Goal: Task Accomplishment & Management: Manage account settings

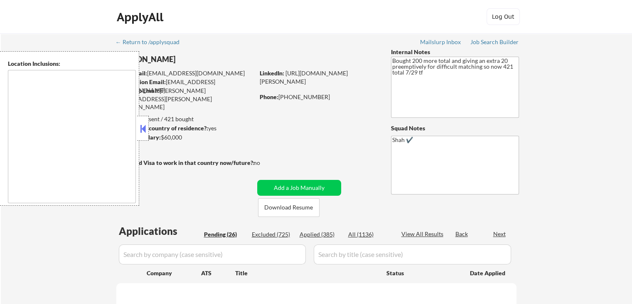
select select ""pending""
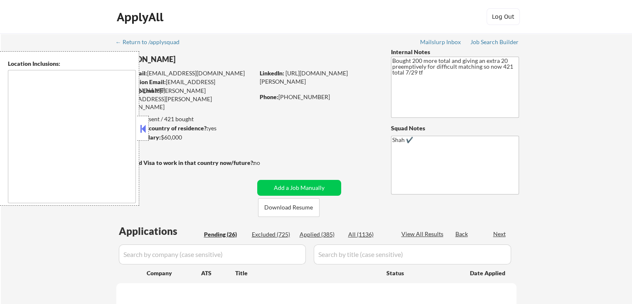
select select ""pending""
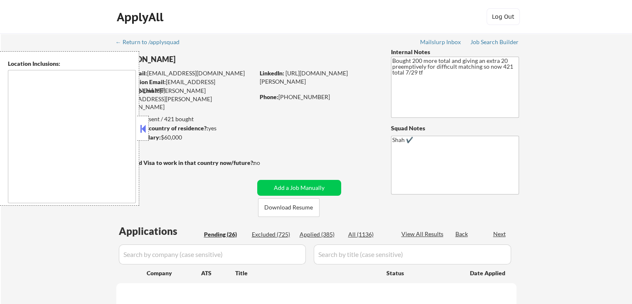
select select ""pending""
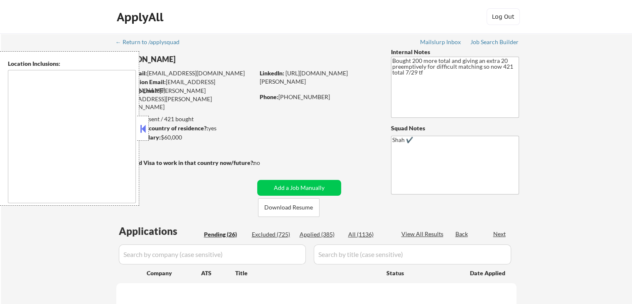
select select ""pending""
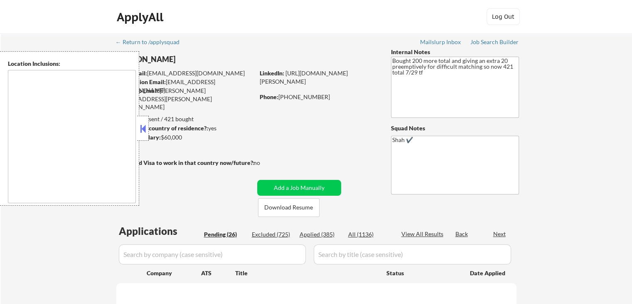
select select ""pending""
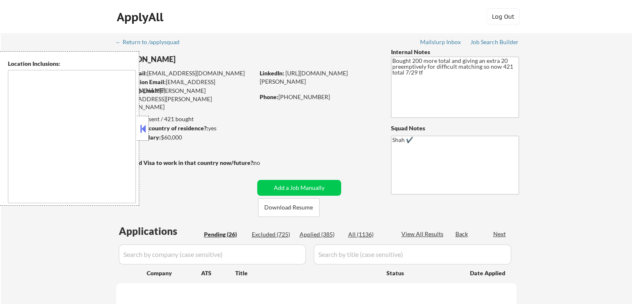
select select ""pending""
type textarea "[GEOGRAPHIC_DATA], [GEOGRAPHIC_DATA] [GEOGRAPHIC_DATA], [GEOGRAPHIC_DATA] [GEOG…"
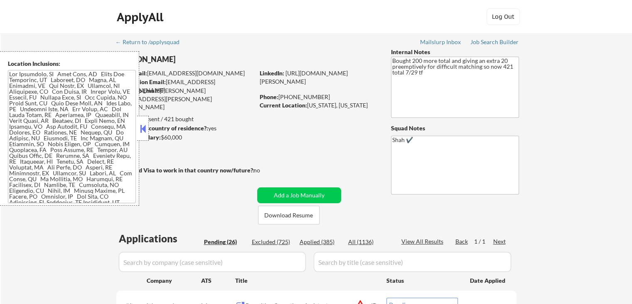
click at [140, 130] on button at bounding box center [142, 128] width 9 height 12
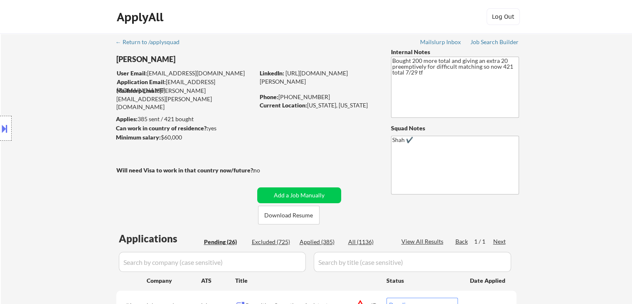
drag, startPoint x: 192, startPoint y: 137, endPoint x: 131, endPoint y: 125, distance: 61.4
click at [133, 126] on body "← Return to /applysquad Mailslurp Inbox Job Search Builder [PERSON_NAME] User E…" at bounding box center [316, 152] width 632 height 304
drag, startPoint x: 77, startPoint y: 110, endPoint x: 106, endPoint y: 141, distance: 43.2
click at [76, 110] on div "Location Inclusions:" at bounding box center [74, 128] width 149 height 154
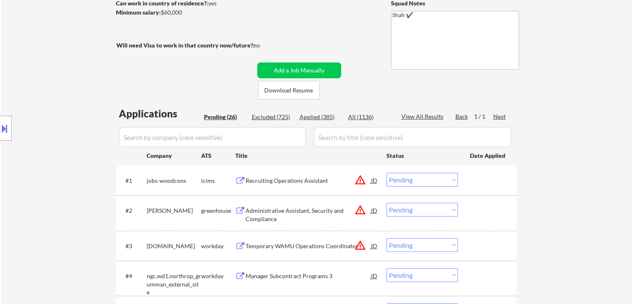
drag, startPoint x: 67, startPoint y: 120, endPoint x: 72, endPoint y: 121, distance: 5.1
click at [67, 121] on div "Location Inclusions:" at bounding box center [74, 128] width 149 height 154
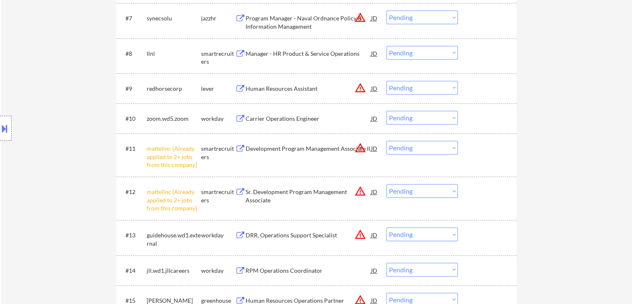
scroll to position [499, 0]
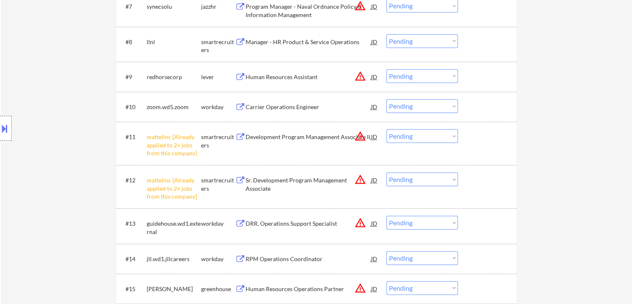
click at [412, 137] on select "Choose an option... Pending Applied Excluded (Questions) Excluded (Expired) Exc…" at bounding box center [423, 136] width 72 height 14
click at [387, 129] on select "Choose an option... Pending Applied Excluded (Questions) Excluded (Expired) Exc…" at bounding box center [423, 136] width 72 height 14
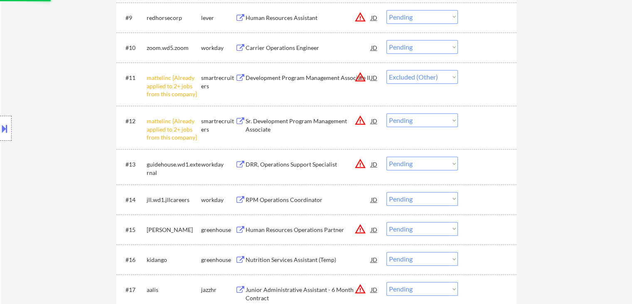
scroll to position [582, 0]
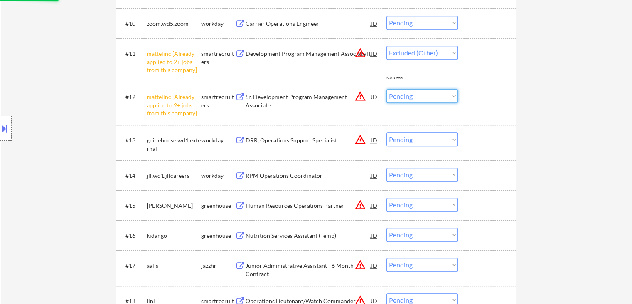
drag, startPoint x: 410, startPoint y: 97, endPoint x: 408, endPoint y: 101, distance: 4.6
click at [410, 96] on select "Choose an option... Pending Applied Excluded (Questions) Excluded (Expired) Exc…" at bounding box center [423, 96] width 72 height 14
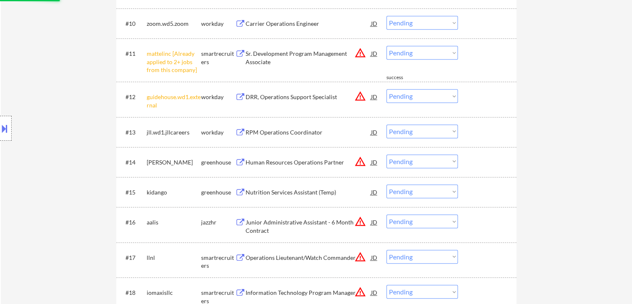
click at [546, 146] on div "← Return to /applysquad Mailslurp Inbox Job Search Builder [PERSON_NAME] User E…" at bounding box center [317, 21] width 632 height 1140
click at [398, 51] on select "Choose an option... Pending Applied Excluded (Questions) Excluded (Expired) Exc…" at bounding box center [423, 53] width 72 height 14
click at [387, 46] on select "Choose an option... Pending Applied Excluded (Questions) Excluded (Expired) Exc…" at bounding box center [423, 53] width 72 height 14
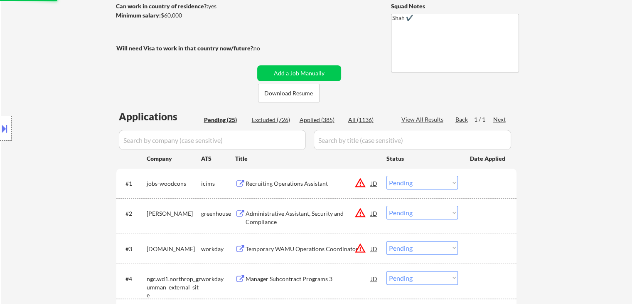
scroll to position [0, 0]
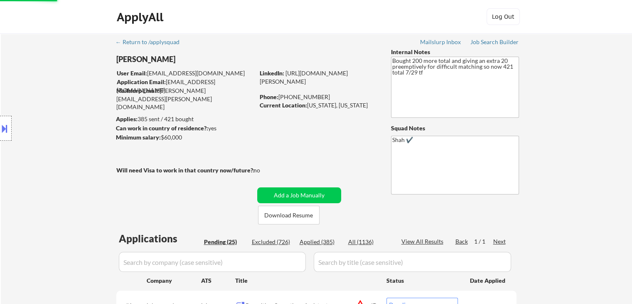
select select ""pending""
drag, startPoint x: 427, startPoint y: 74, endPoint x: 331, endPoint y: 47, distance: 99.3
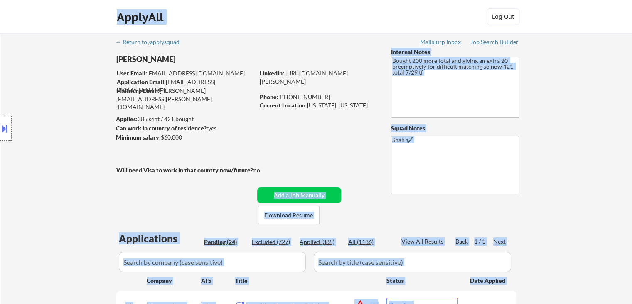
drag, startPoint x: 254, startPoint y: 167, endPoint x: 90, endPoint y: 152, distance: 164.5
click at [90, 152] on body "← Return to /applysquad Mailslurp Inbox Job Search Builder [PERSON_NAME] User E…" at bounding box center [316, 152] width 632 height 304
click at [89, 149] on div "Location Inclusions:" at bounding box center [74, 128] width 149 height 154
drag, startPoint x: 198, startPoint y: 137, endPoint x: 96, endPoint y: 113, distance: 105.5
click at [96, 113] on body "← Return to /applysquad Mailslurp Inbox Job Search Builder [PERSON_NAME] User E…" at bounding box center [316, 152] width 632 height 304
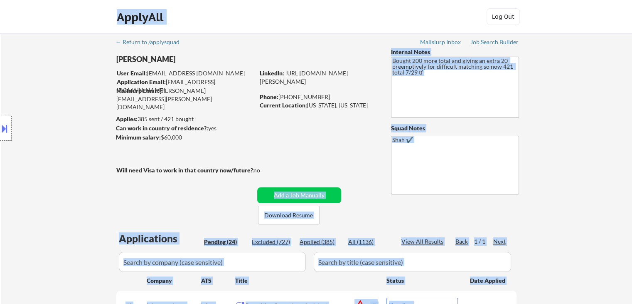
click at [95, 123] on div "Location Inclusions:" at bounding box center [74, 128] width 149 height 154
drag, startPoint x: 195, startPoint y: 121, endPoint x: 123, endPoint y: 118, distance: 72.0
click at [123, 118] on body "← Return to /applysquad Mailslurp Inbox Job Search Builder [PERSON_NAME] User E…" at bounding box center [316, 152] width 632 height 304
click at [91, 125] on div "Location Inclusions:" at bounding box center [74, 128] width 149 height 154
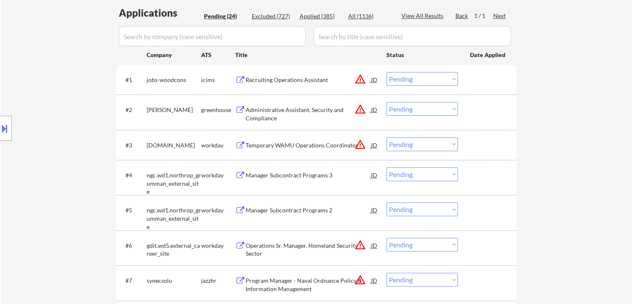
scroll to position [249, 0]
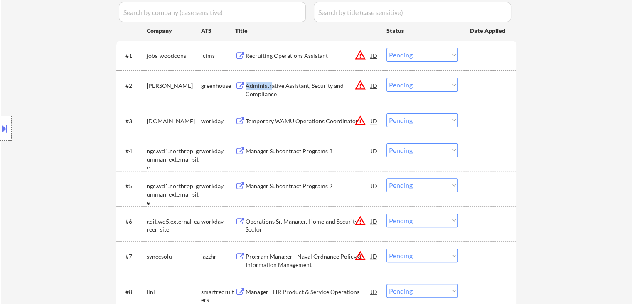
click at [284, 103] on div "#2 [PERSON_NAME] greenhouse Administrative Assistant, Security and Compliance J…" at bounding box center [316, 87] width 400 height 35
click at [259, 85] on div "Administrative Assistant, Security and Compliance" at bounding box center [309, 89] width 126 height 16
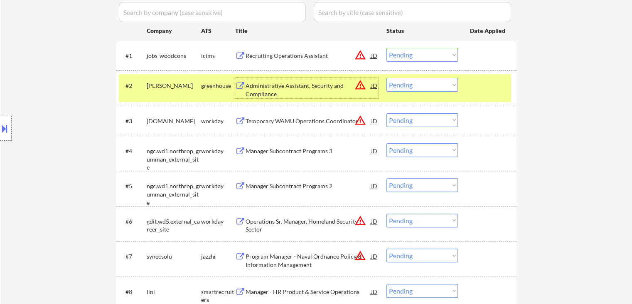
click at [50, 110] on div "Location Inclusions:" at bounding box center [74, 128] width 149 height 154
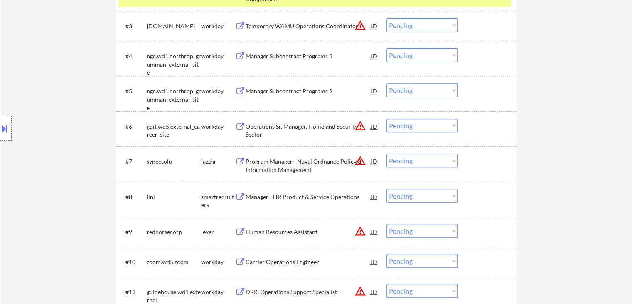
scroll to position [374, 0]
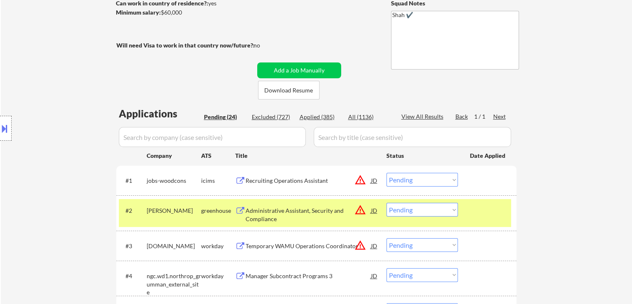
drag, startPoint x: 89, startPoint y: 141, endPoint x: 47, endPoint y: 264, distance: 130.0
click at [90, 141] on div "Location Inclusions:" at bounding box center [74, 128] width 149 height 154
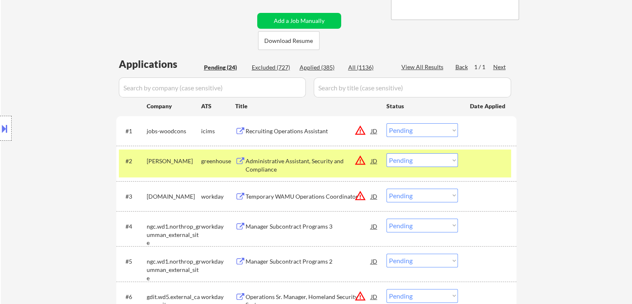
scroll to position [125, 0]
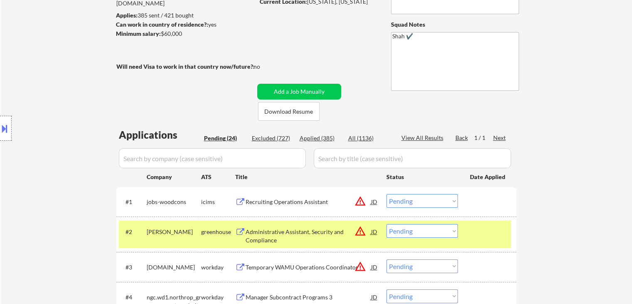
scroll to position [0, 0]
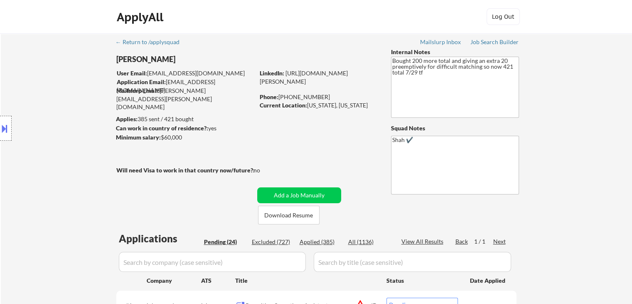
drag, startPoint x: 435, startPoint y: 81, endPoint x: 381, endPoint y: 47, distance: 64.0
drag, startPoint x: 607, startPoint y: 120, endPoint x: 588, endPoint y: 125, distance: 19.4
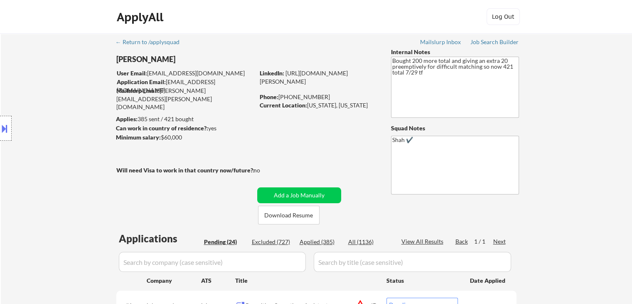
drag, startPoint x: 309, startPoint y: 104, endPoint x: 320, endPoint y: 114, distance: 15.6
click at [320, 109] on div "Current Location: [US_STATE], [US_STATE]" at bounding box center [319, 105] width 118 height 8
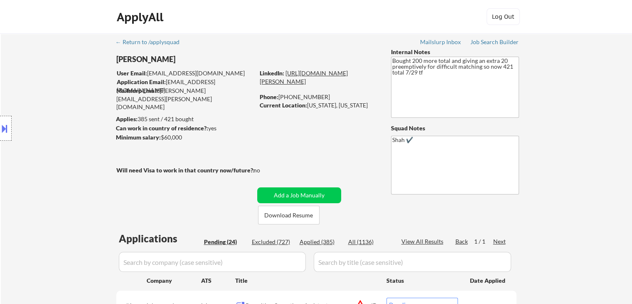
drag, startPoint x: 317, startPoint y: 95, endPoint x: 279, endPoint y: 87, distance: 38.7
click at [279, 87] on div "LinkedIn: [URL][DOMAIN_NAME][PERSON_NAME] Phone: [PHONE_NUMBER] Current Locatio…" at bounding box center [319, 93] width 119 height 48
drag, startPoint x: 620, startPoint y: 130, endPoint x: 608, endPoint y: 131, distance: 12.5
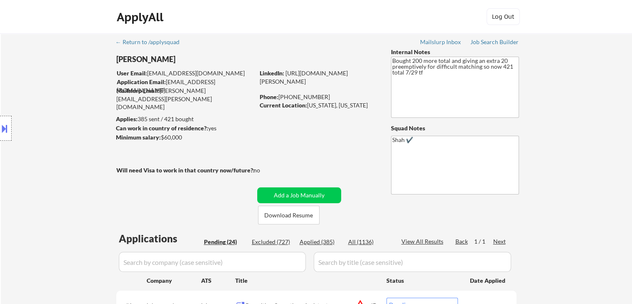
click at [81, 129] on div "Location Inclusions:" at bounding box center [74, 128] width 149 height 154
click at [81, 130] on div "Location Inclusions:" at bounding box center [74, 128] width 149 height 154
click at [65, 117] on div "Location Inclusions:" at bounding box center [74, 128] width 149 height 154
click at [65, 118] on div "Location Inclusions:" at bounding box center [74, 128] width 149 height 154
click at [66, 119] on div "Location Inclusions:" at bounding box center [74, 128] width 149 height 154
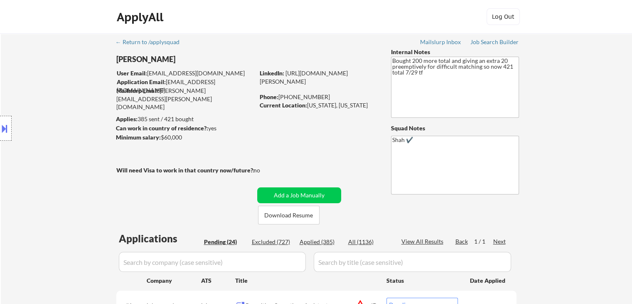
click at [67, 119] on div "Location Inclusions:" at bounding box center [74, 128] width 149 height 154
click at [64, 120] on div "Location Inclusions:" at bounding box center [74, 128] width 149 height 154
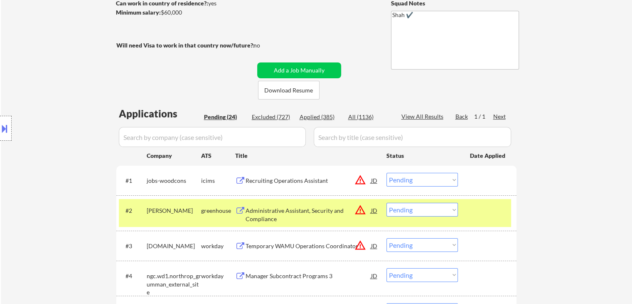
click at [65, 122] on div "Location Inclusions:" at bounding box center [74, 128] width 149 height 154
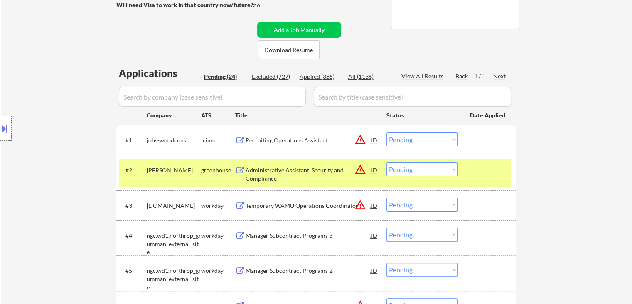
scroll to position [208, 0]
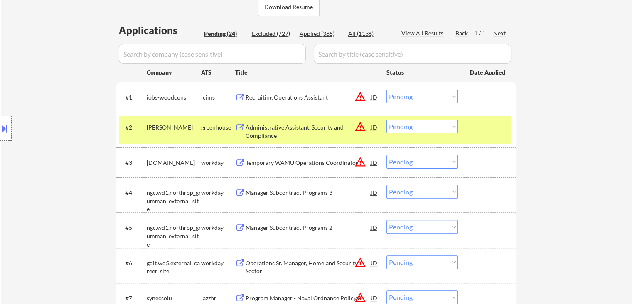
click at [68, 121] on div "Location Inclusions:" at bounding box center [74, 128] width 149 height 154
click at [74, 128] on div "Location Inclusions:" at bounding box center [74, 128] width 149 height 154
click at [45, 94] on div "Location Inclusions:" at bounding box center [74, 128] width 149 height 154
click at [44, 96] on div "Location Inclusions:" at bounding box center [74, 128] width 149 height 154
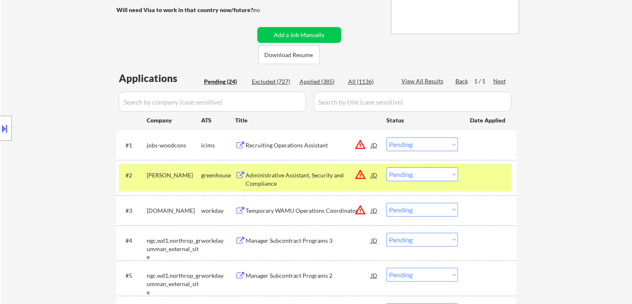
scroll to position [125, 0]
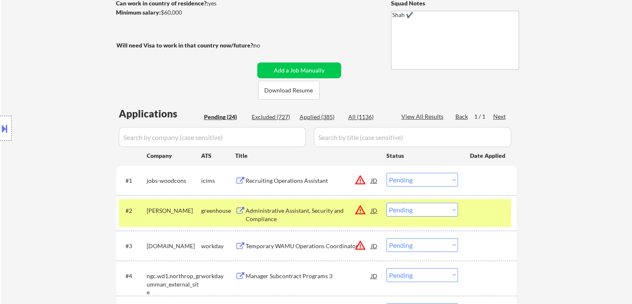
click at [41, 101] on div "Location Inclusions:" at bounding box center [74, 128] width 149 height 154
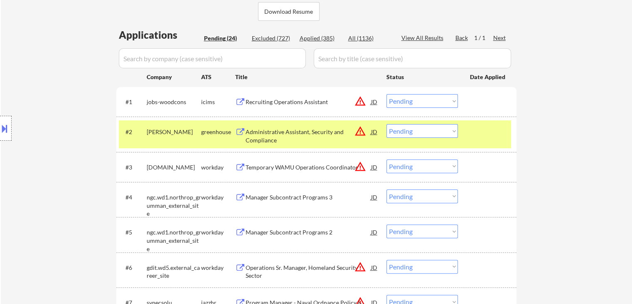
scroll to position [249, 0]
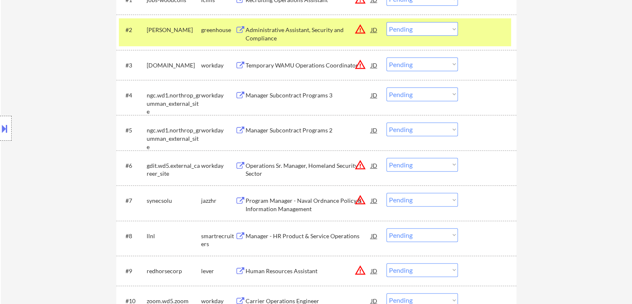
scroll to position [291, 0]
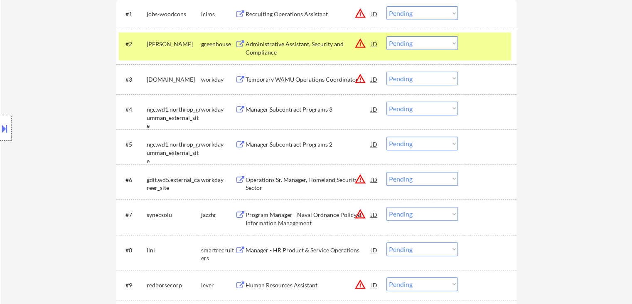
click at [264, 32] on div "#2 [PERSON_NAME] greenhouse Administrative Assistant, Security and Compliance J…" at bounding box center [315, 45] width 392 height 27
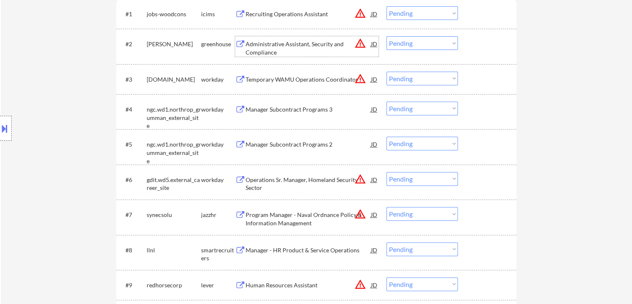
click at [260, 42] on div "Administrative Assistant, Security and Compliance" at bounding box center [309, 48] width 126 height 16
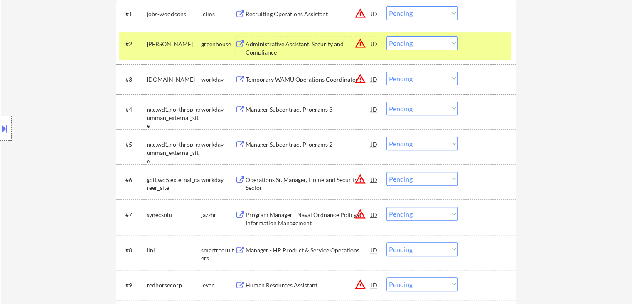
drag, startPoint x: 406, startPoint y: 41, endPoint x: 407, endPoint y: 48, distance: 6.7
click at [407, 41] on select "Choose an option... Pending Applied Excluded (Questions) Excluded (Expired) Exc…" at bounding box center [423, 43] width 72 height 14
click at [387, 36] on select "Choose an option... Pending Applied Excluded (Questions) Excluded (Expired) Exc…" at bounding box center [423, 43] width 72 height 14
select select ""pending""
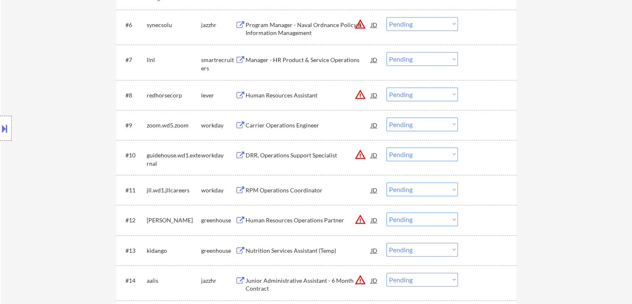
scroll to position [457, 0]
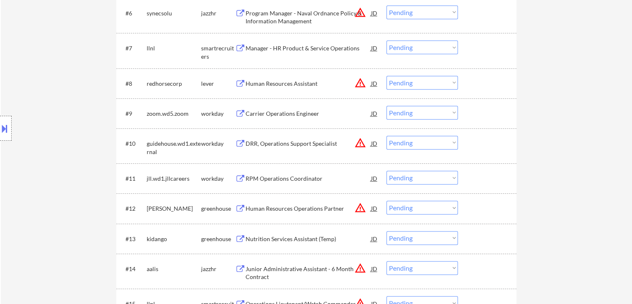
click at [281, 115] on div "Carrier Operations Engineer" at bounding box center [309, 113] width 126 height 8
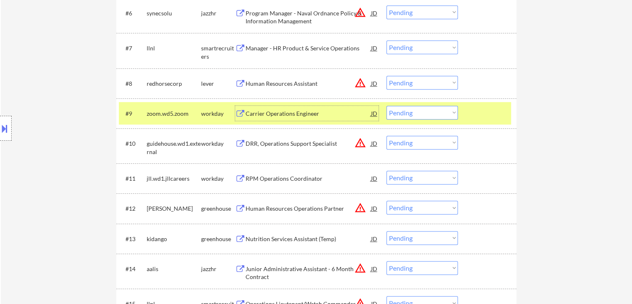
click at [2, 133] on button at bounding box center [4, 128] width 9 height 14
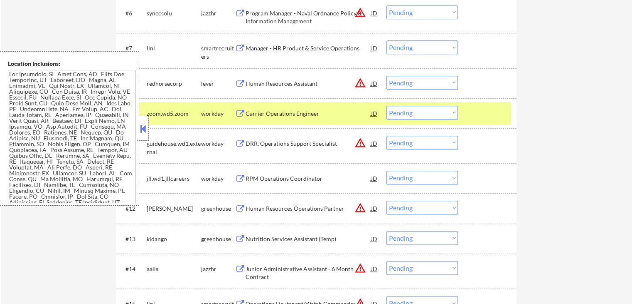
click at [44, 119] on textarea at bounding box center [72, 136] width 128 height 133
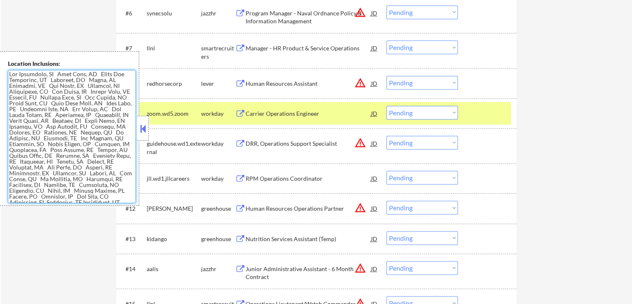
click at [141, 126] on button at bounding box center [142, 128] width 9 height 12
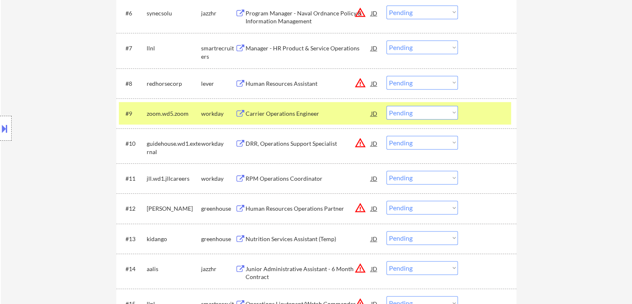
click at [77, 125] on div "Location Inclusions:" at bounding box center [74, 128] width 149 height 154
drag, startPoint x: 6, startPoint y: 129, endPoint x: 0, endPoint y: 148, distance: 20.0
click at [7, 128] on button at bounding box center [4, 128] width 9 height 14
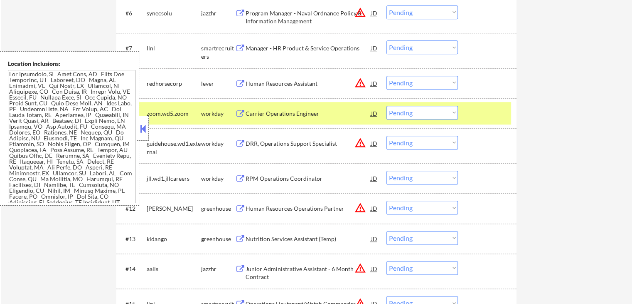
scroll to position [3, 0]
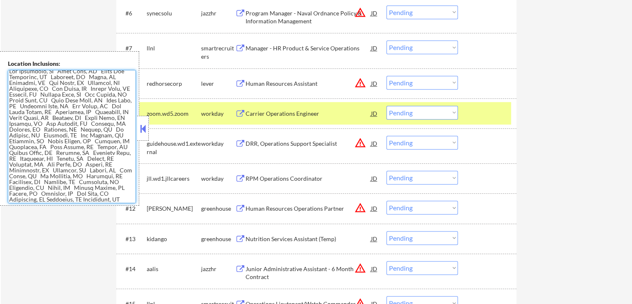
click at [60, 147] on textarea at bounding box center [72, 136] width 128 height 133
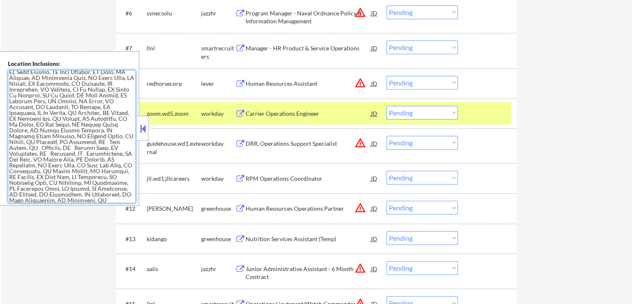
click at [55, 110] on textarea at bounding box center [72, 136] width 128 height 133
click at [50, 118] on textarea at bounding box center [72, 136] width 128 height 133
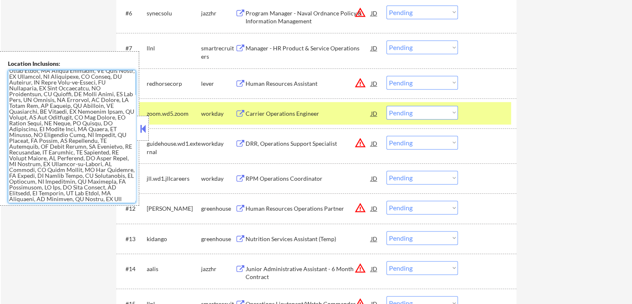
scroll to position [527, 0]
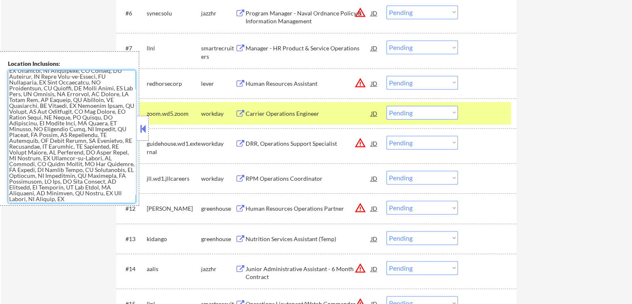
click at [58, 121] on textarea at bounding box center [72, 136] width 128 height 133
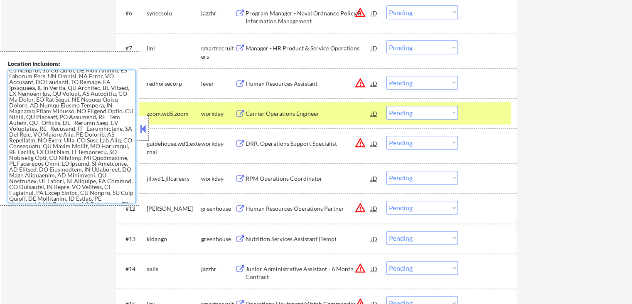
click at [59, 135] on textarea at bounding box center [72, 136] width 128 height 133
click at [60, 141] on textarea at bounding box center [72, 136] width 128 height 133
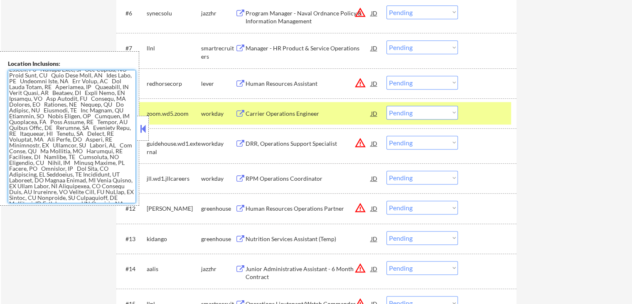
scroll to position [0, 0]
click at [60, 143] on textarea at bounding box center [72, 136] width 128 height 133
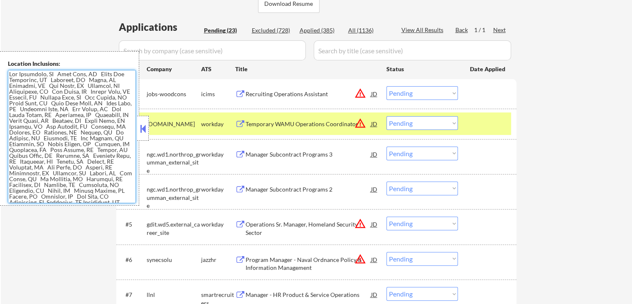
scroll to position [208, 0]
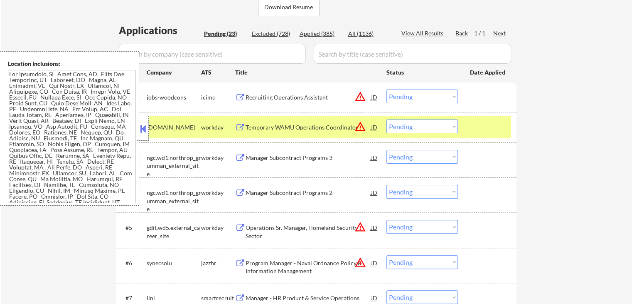
click at [144, 129] on button at bounding box center [142, 128] width 9 height 12
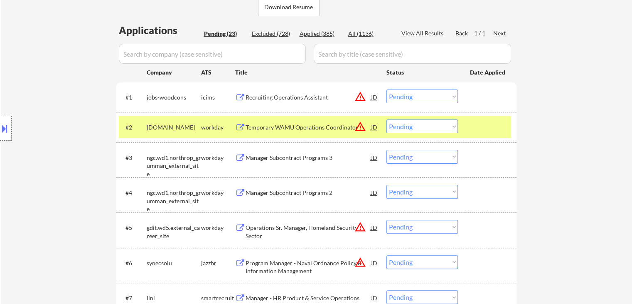
click at [78, 113] on div "Location Inclusions:" at bounding box center [74, 128] width 149 height 154
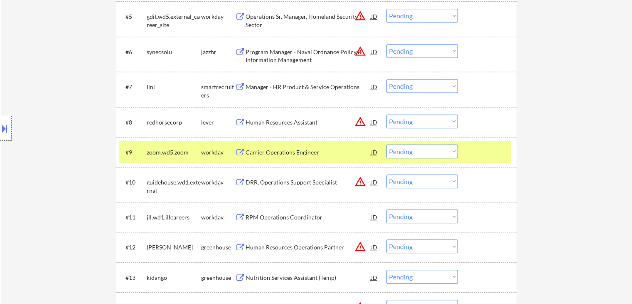
click at [432, 153] on select "Choose an option... Pending Applied Excluded (Questions) Excluded (Expired) Exc…" at bounding box center [423, 151] width 72 height 14
click at [387, 144] on select "Choose an option... Pending Applied Excluded (Questions) Excluded (Expired) Exc…" at bounding box center [423, 151] width 72 height 14
drag, startPoint x: 546, startPoint y: 127, endPoint x: 542, endPoint y: 123, distance: 5.3
click at [546, 126] on div "← Return to /applysquad Mailslurp Inbox Job Search Builder [PERSON_NAME] User E…" at bounding box center [317, 145] width 632 height 1061
select select ""pending""
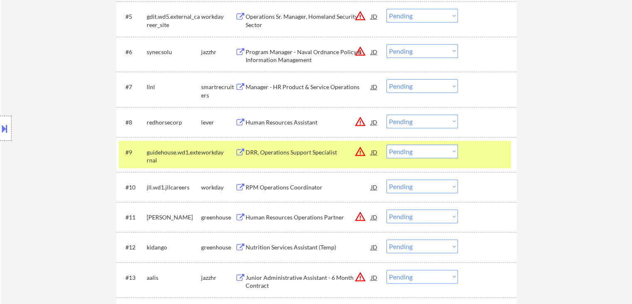
click at [557, 123] on div "← Return to /applysquad Mailslurp Inbox Job Search Builder [PERSON_NAME] User E…" at bounding box center [317, 130] width 632 height 1031
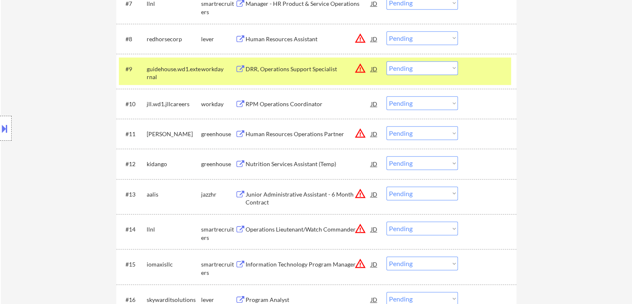
click at [590, 106] on div "← Return to /applysquad Mailslurp Inbox Job Search Builder [PERSON_NAME] User E…" at bounding box center [317, 46] width 632 height 1031
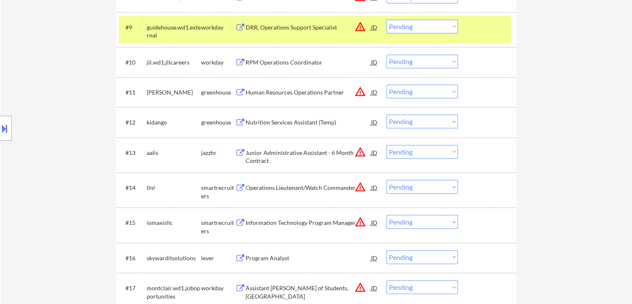
click at [594, 104] on div "← Return to /applysquad Mailslurp Inbox Job Search Builder [PERSON_NAME] User E…" at bounding box center [317, 5] width 632 height 1031
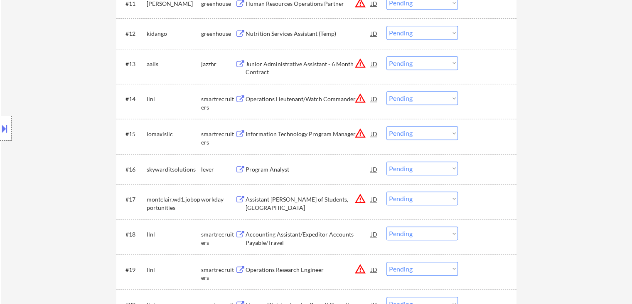
scroll to position [668, 0]
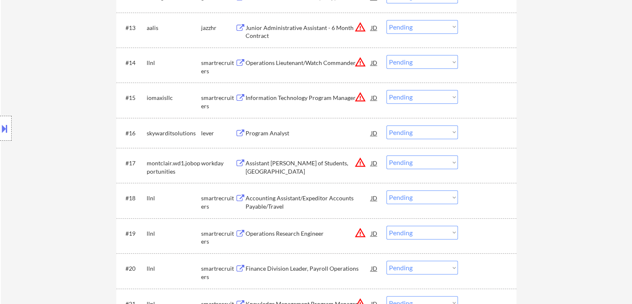
drag, startPoint x: 586, startPoint y: 96, endPoint x: 501, endPoint y: 115, distance: 87.7
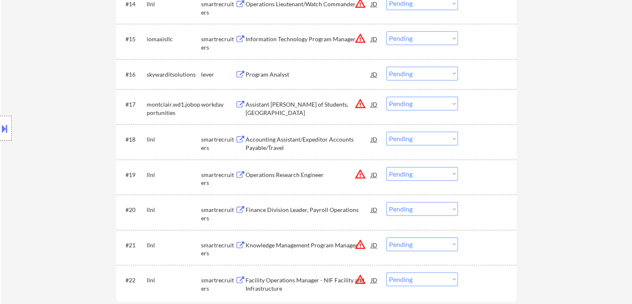
scroll to position [751, 0]
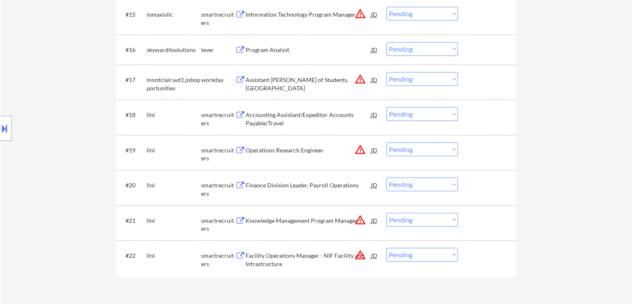
click at [259, 50] on div "Program Analyst" at bounding box center [309, 50] width 126 height 8
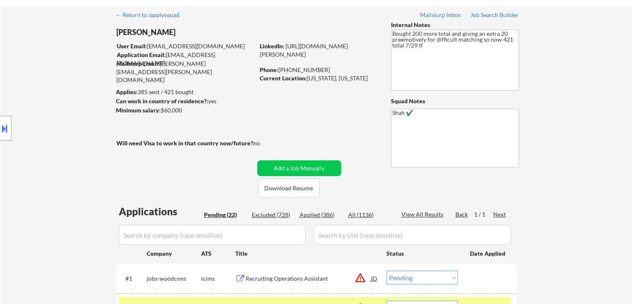
scroll to position [42, 0]
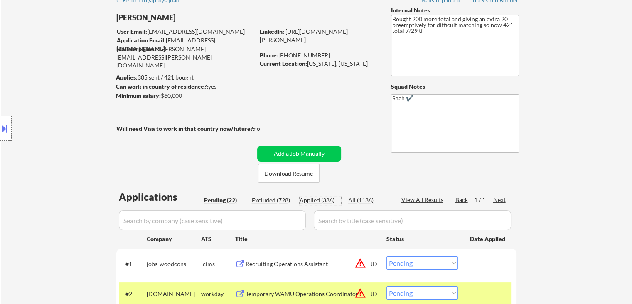
click at [314, 197] on div "Applied (386)" at bounding box center [321, 200] width 42 height 8
select select ""applied""
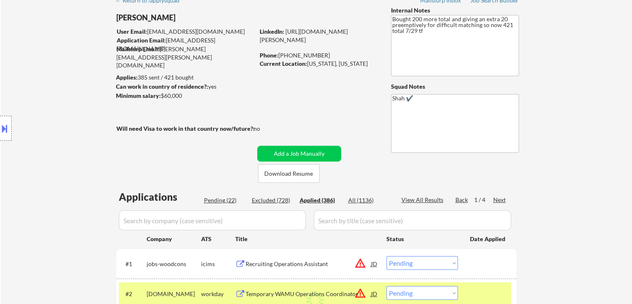
select select ""applied""
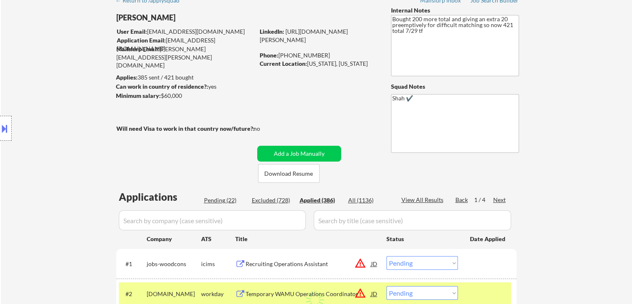
select select ""applied""
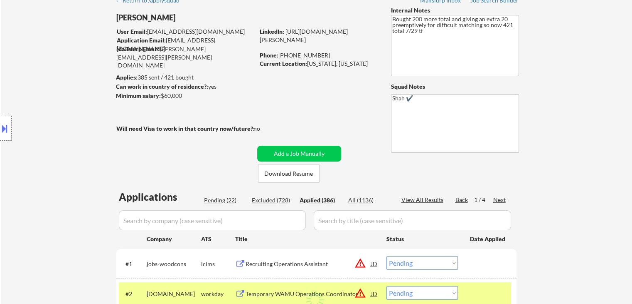
select select ""applied""
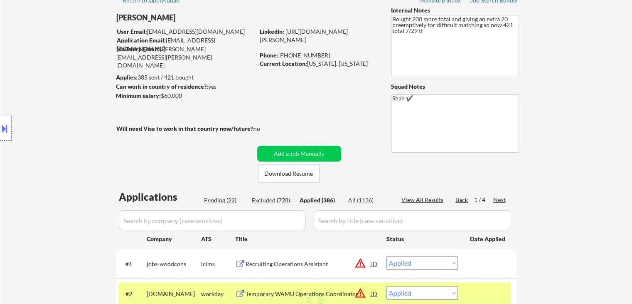
select select ""applied""
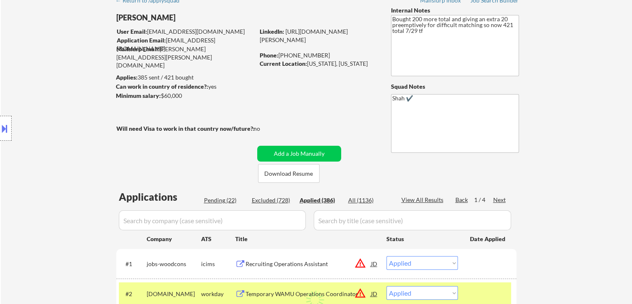
select select ""applied""
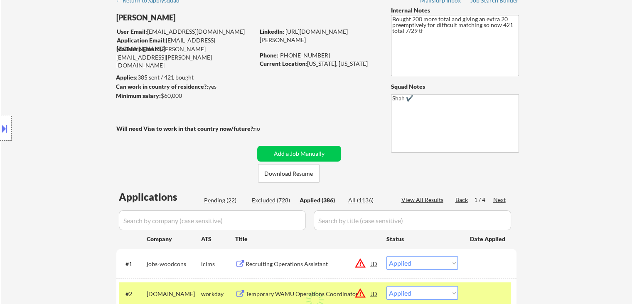
select select ""applied""
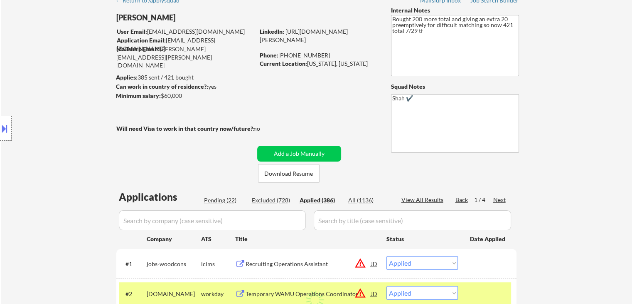
select select ""applied""
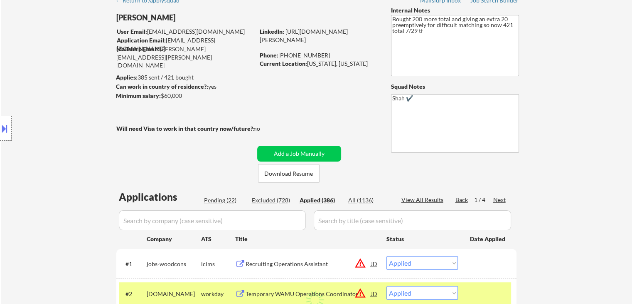
select select ""applied""
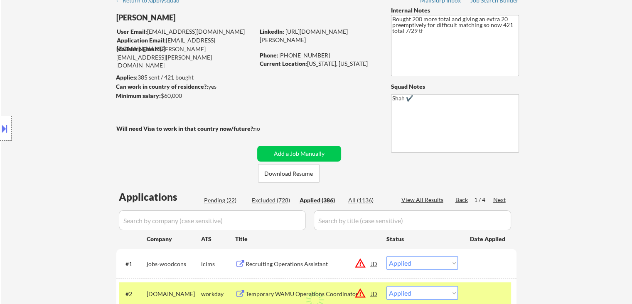
select select ""applied""
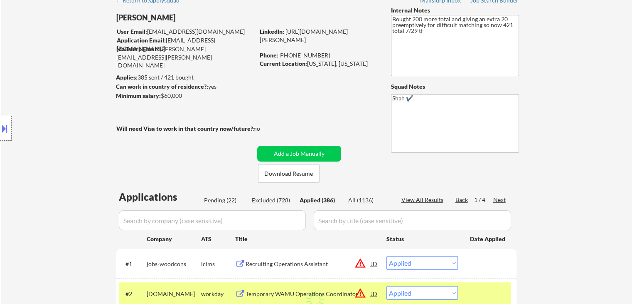
select select ""applied""
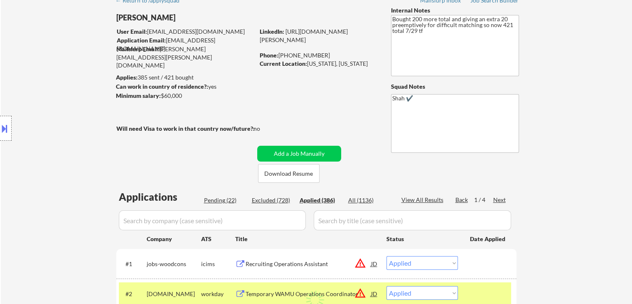
select select ""applied""
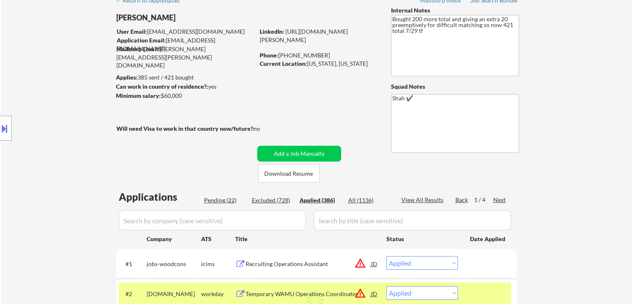
select select ""applied""
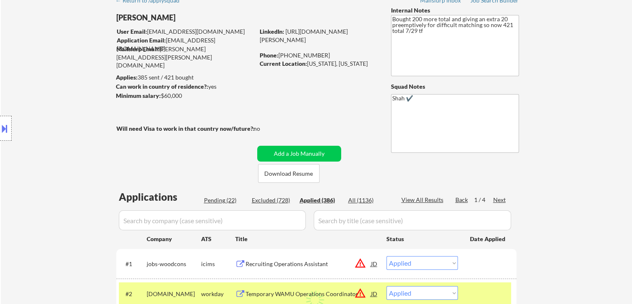
select select ""applied""
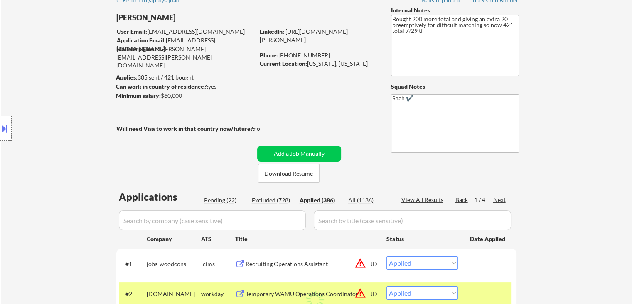
select select ""applied""
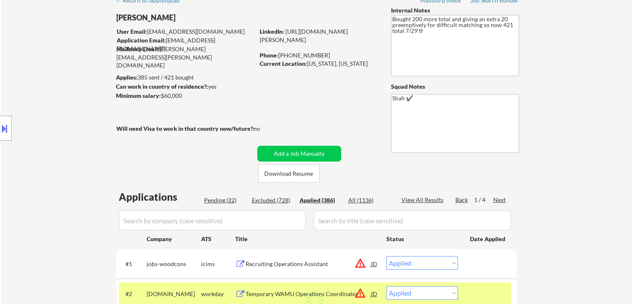
select select ""applied""
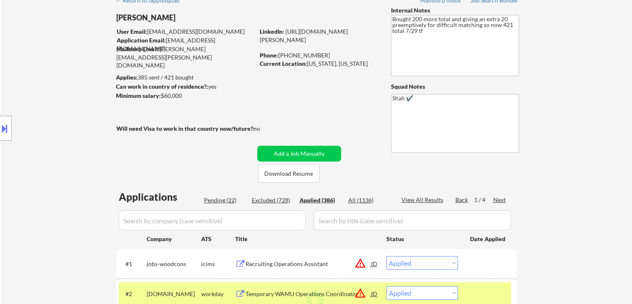
select select ""applied""
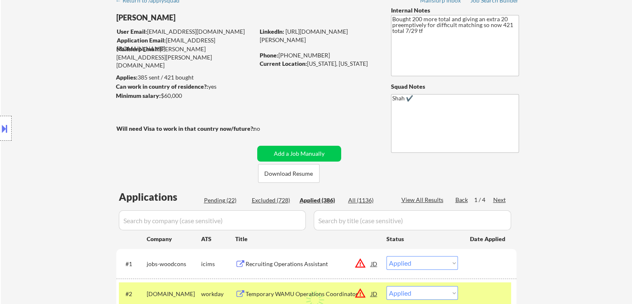
select select ""applied""
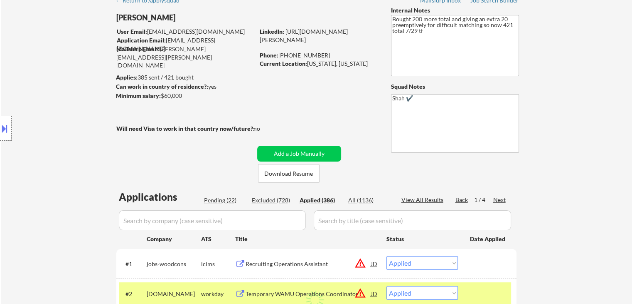
select select ""applied""
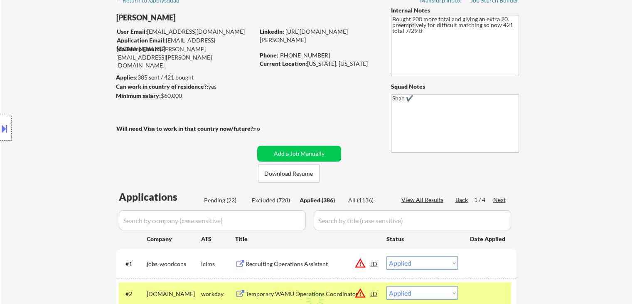
select select ""applied""
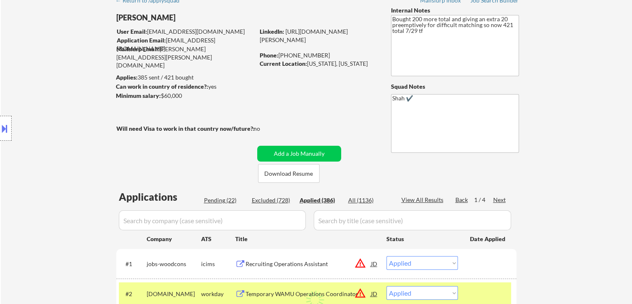
select select ""applied""
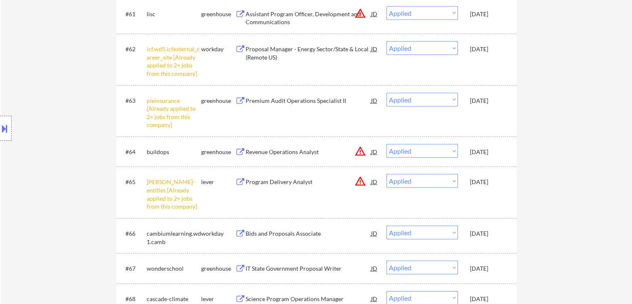
scroll to position [3719, 0]
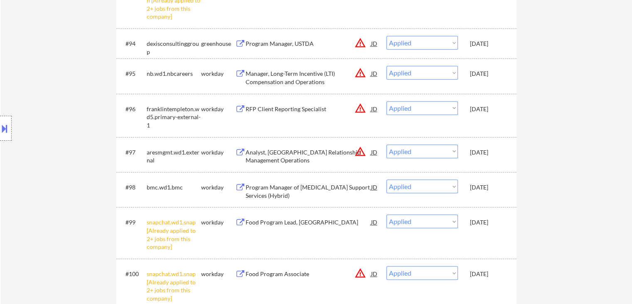
click at [0, 121] on div at bounding box center [6, 128] width 12 height 25
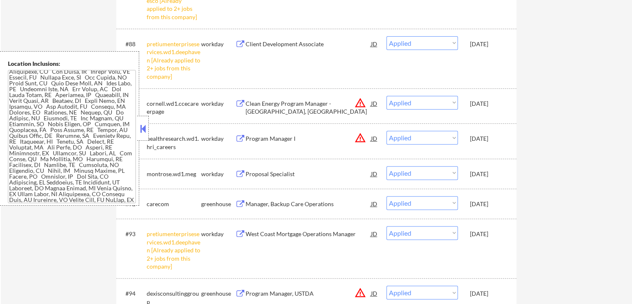
scroll to position [0, 0]
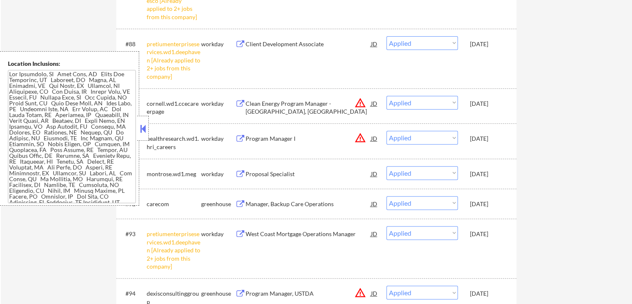
click at [145, 131] on button at bounding box center [142, 128] width 9 height 12
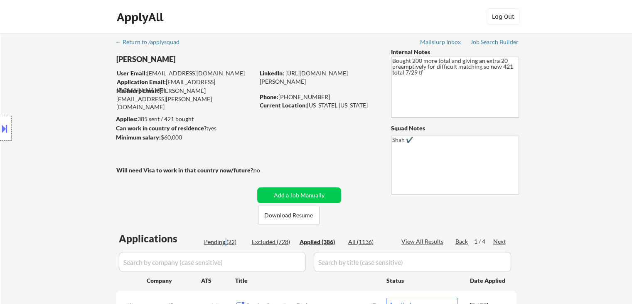
click at [226, 240] on div "Pending (22)" at bounding box center [225, 241] width 42 height 8
select select ""pending""
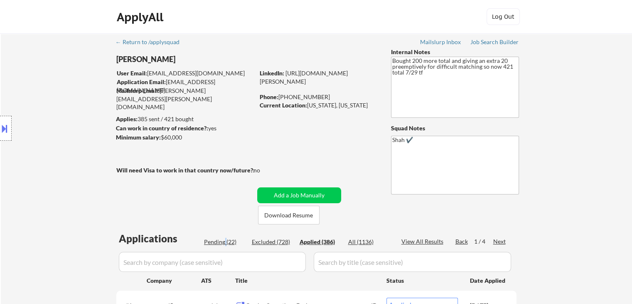
select select ""pending""
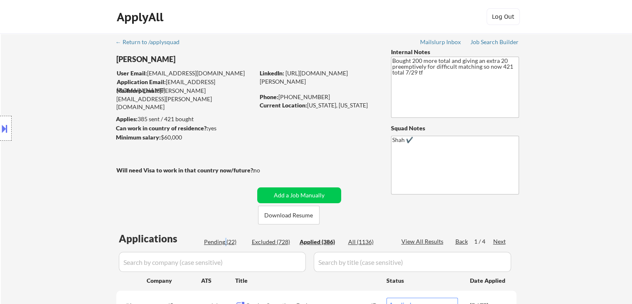
select select ""pending""
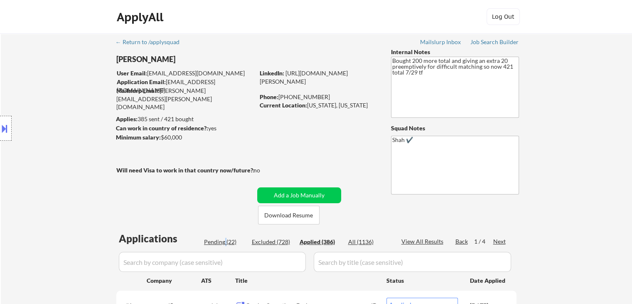
select select ""pending""
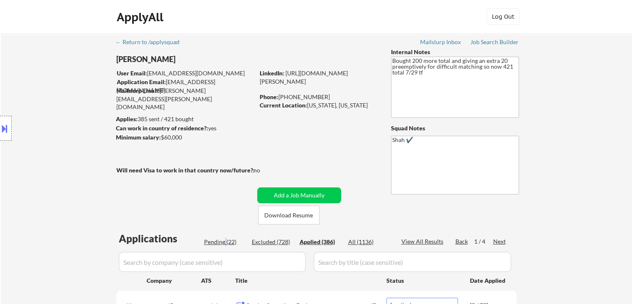
select select ""pending""
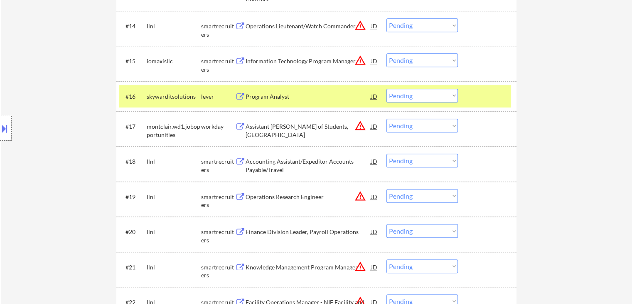
scroll to position [691, 0]
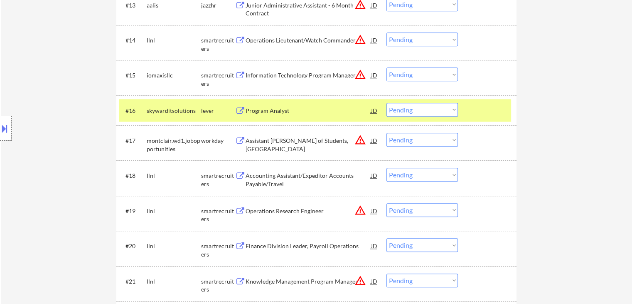
click at [431, 113] on select "Choose an option... Pending Applied Excluded (Questions) Excluded (Expired) Exc…" at bounding box center [423, 110] width 72 height 14
click at [387, 103] on select "Choose an option... Pending Applied Excluded (Questions) Excluded (Expired) Exc…" at bounding box center [423, 110] width 72 height 14
select select ""pending""
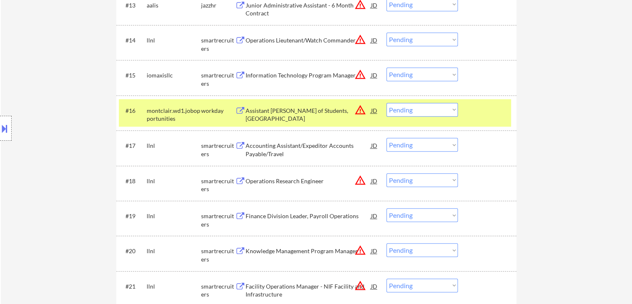
drag, startPoint x: 585, startPoint y: 89, endPoint x: 544, endPoint y: 102, distance: 42.9
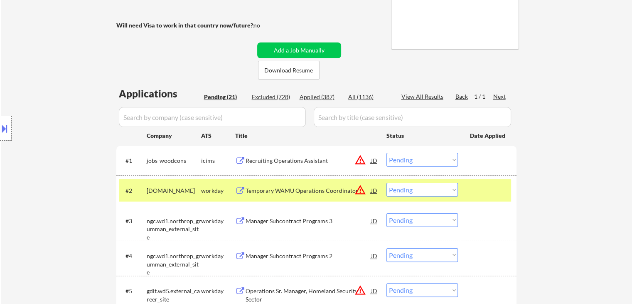
scroll to position [166, 0]
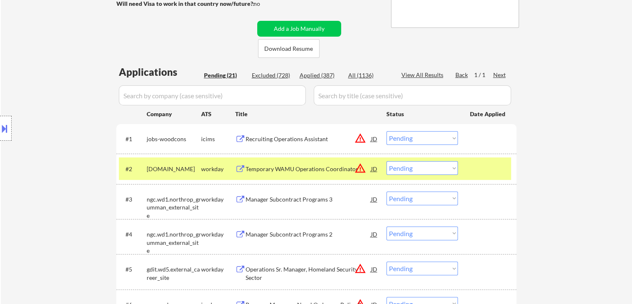
click at [69, 158] on div "Location Inclusions:" at bounding box center [74, 128] width 149 height 154
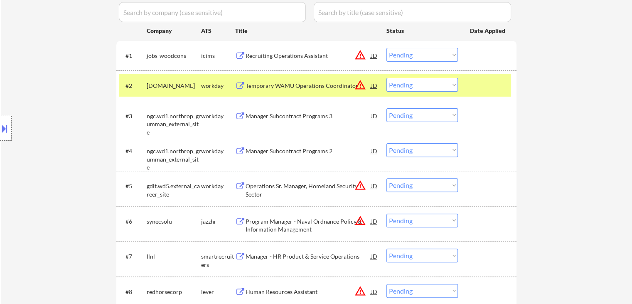
click at [94, 146] on div "Location Inclusions:" at bounding box center [74, 128] width 149 height 154
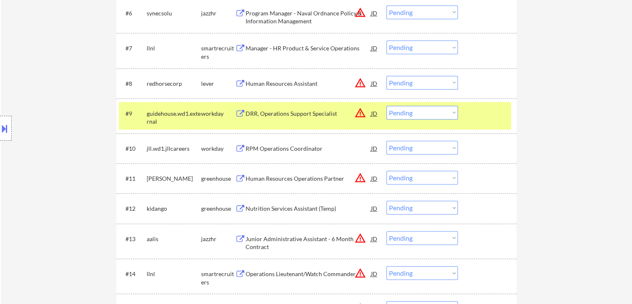
click at [66, 142] on div "Location Inclusions:" at bounding box center [74, 128] width 149 height 154
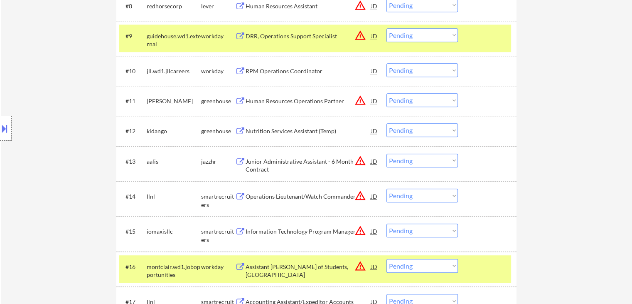
scroll to position [499, 0]
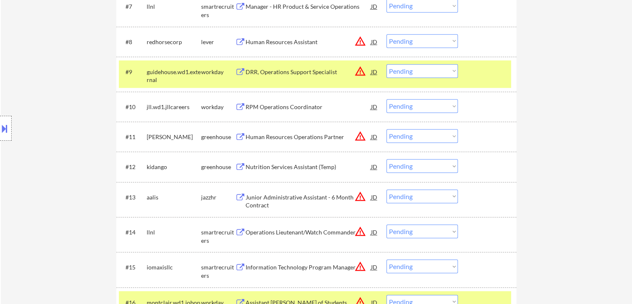
click at [288, 108] on div "RPM Operations Coordinator" at bounding box center [309, 107] width 126 height 8
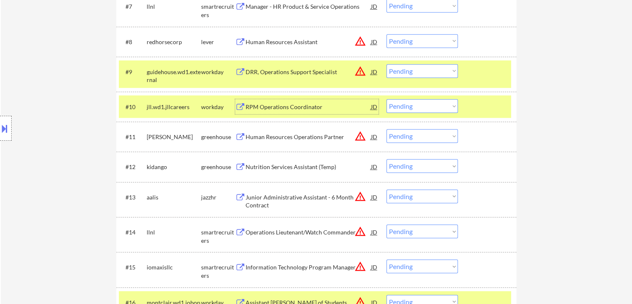
click at [3, 131] on button at bounding box center [4, 128] width 9 height 14
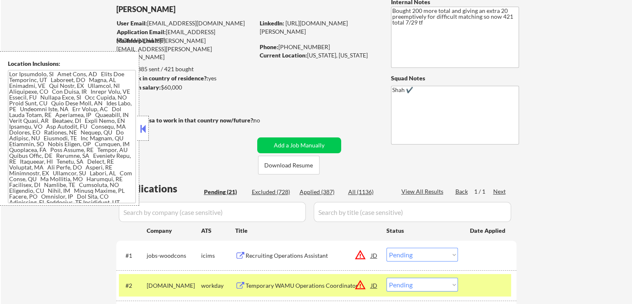
scroll to position [0, 0]
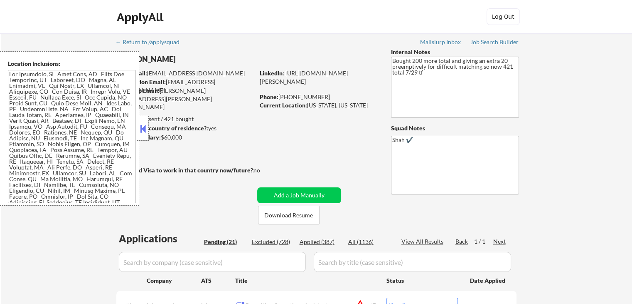
click at [141, 127] on button at bounding box center [142, 128] width 9 height 12
